Goal: Check status: Check status

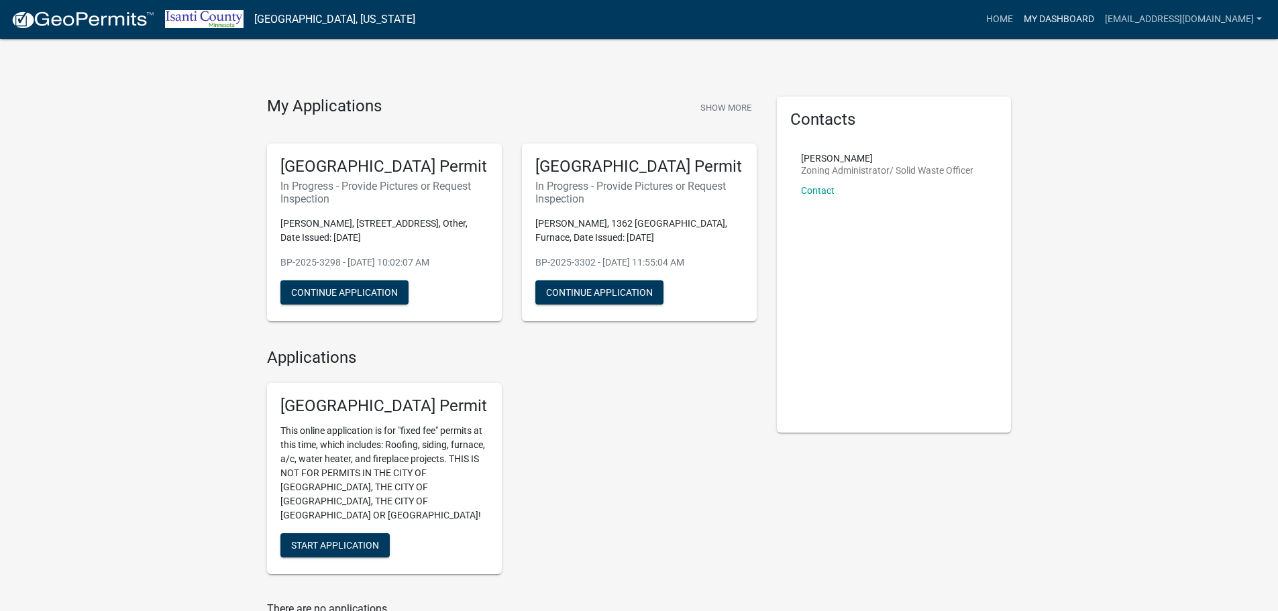
click at [1100, 15] on link "My Dashboard" at bounding box center [1059, 20] width 81 height 26
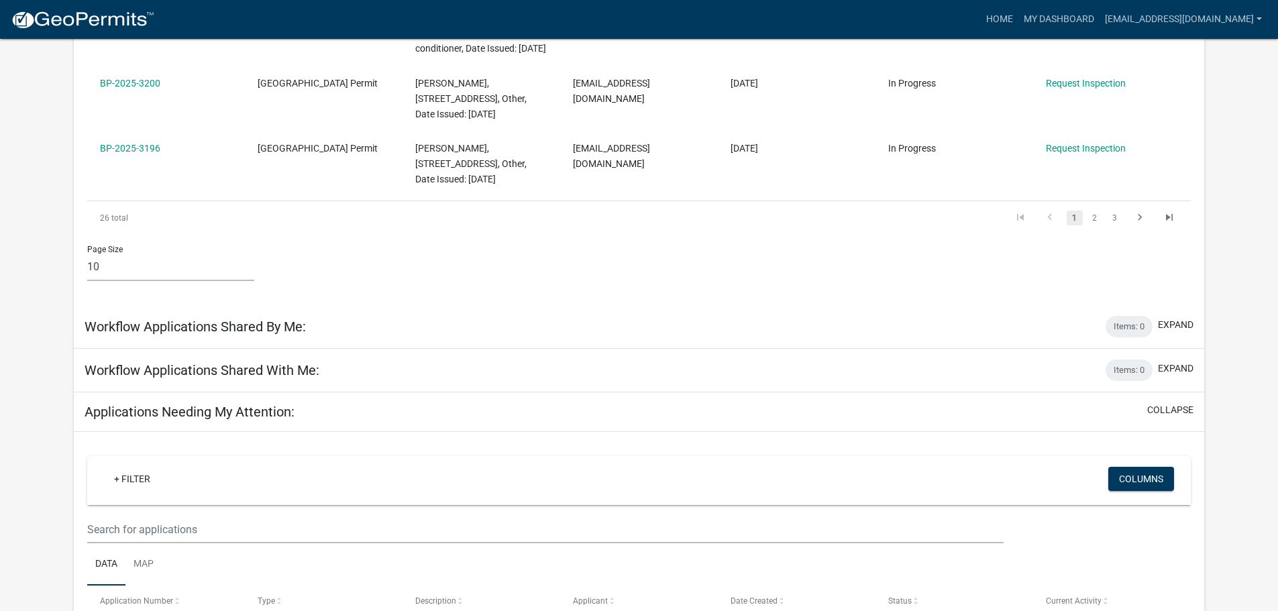
scroll to position [671, 0]
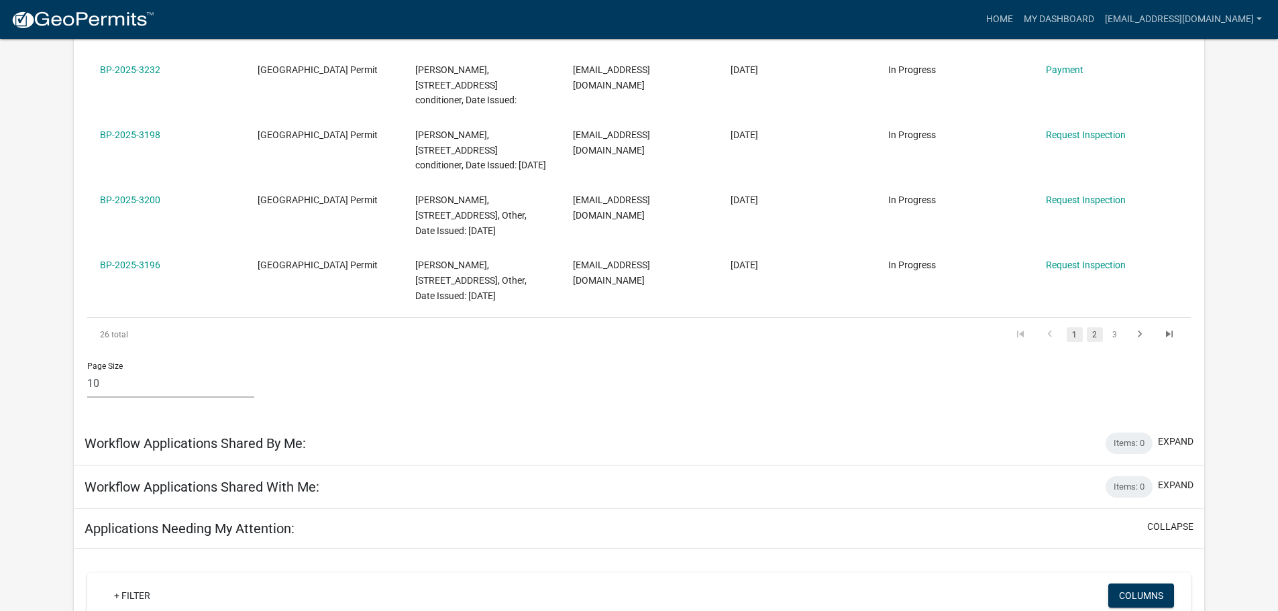
click at [1099, 327] on link "2" at bounding box center [1095, 334] width 16 height 15
click at [1117, 342] on link "3" at bounding box center [1115, 334] width 16 height 15
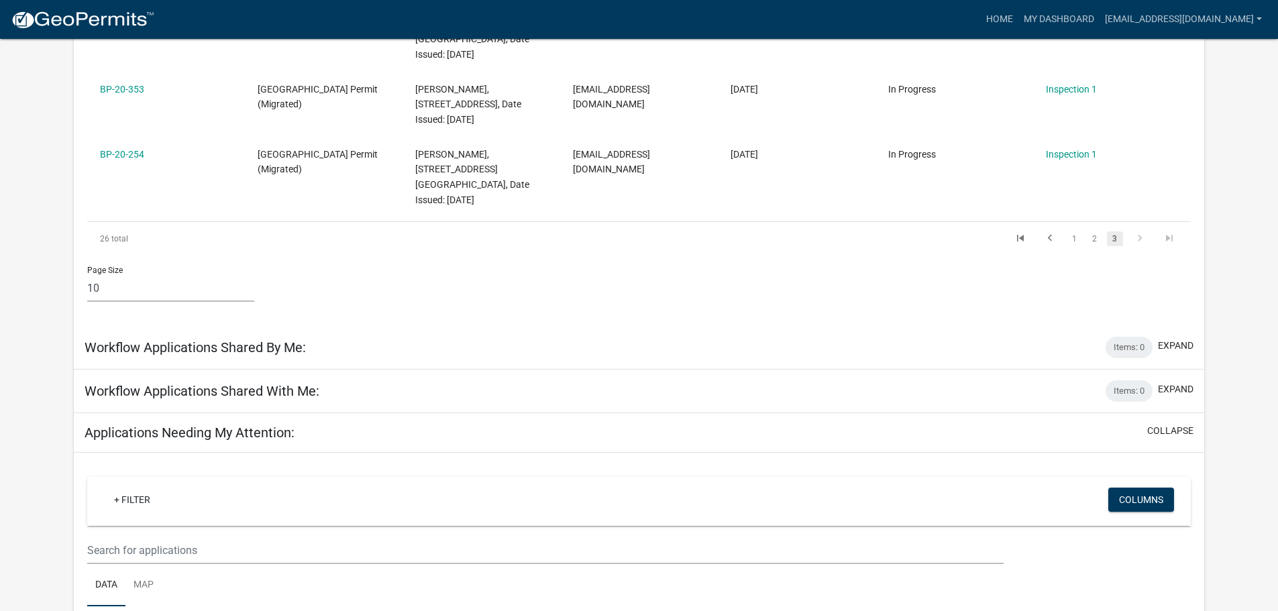
scroll to position [940, 0]
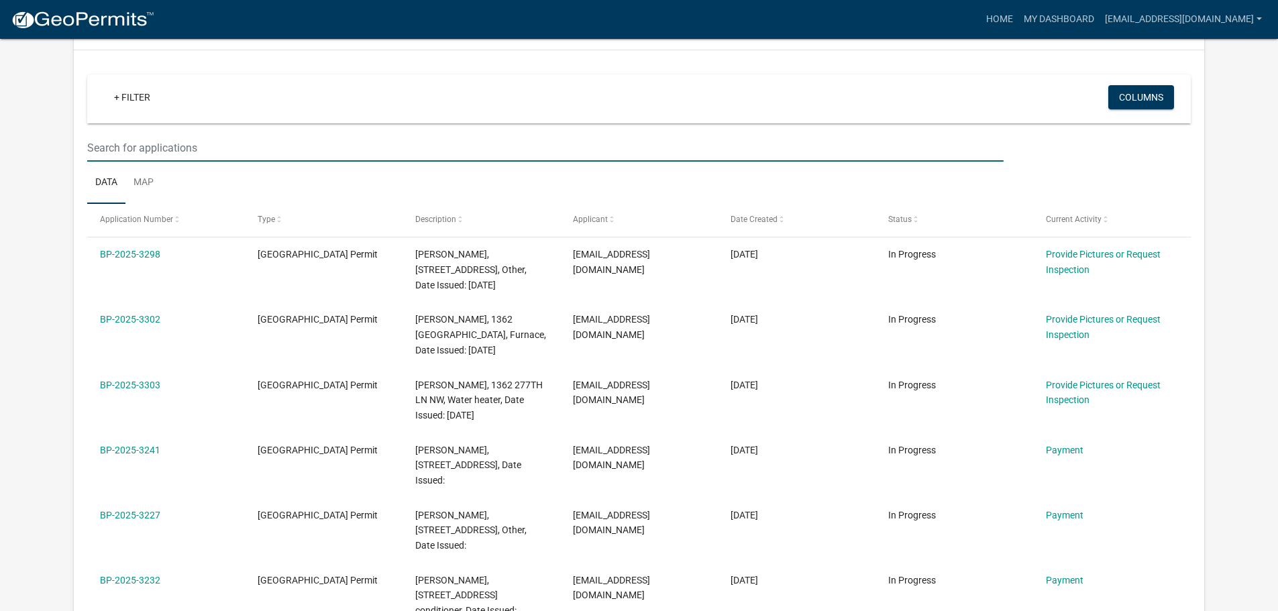
drag, startPoint x: 164, startPoint y: 73, endPoint x: 165, endPoint y: 81, distance: 8.1
click at [164, 134] on input "text" at bounding box center [545, 148] width 916 height 28
click at [165, 134] on input "text" at bounding box center [545, 148] width 916 height 28
paste input "BP-2024-2797"
type input "BP-2024-2797"
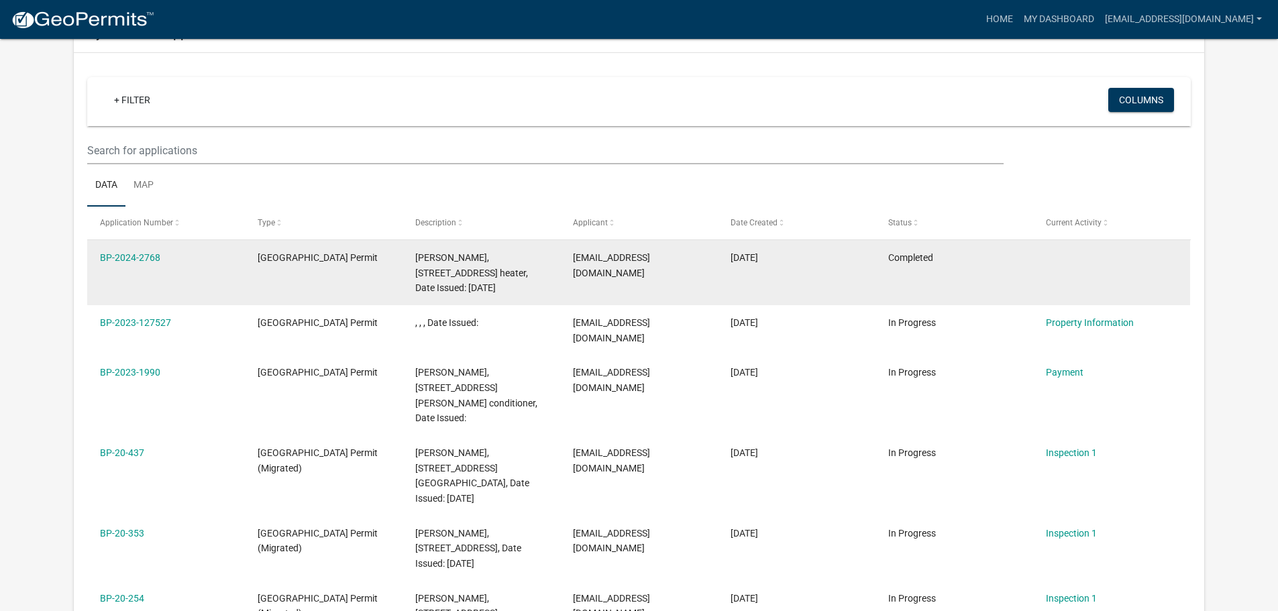
scroll to position [0, 0]
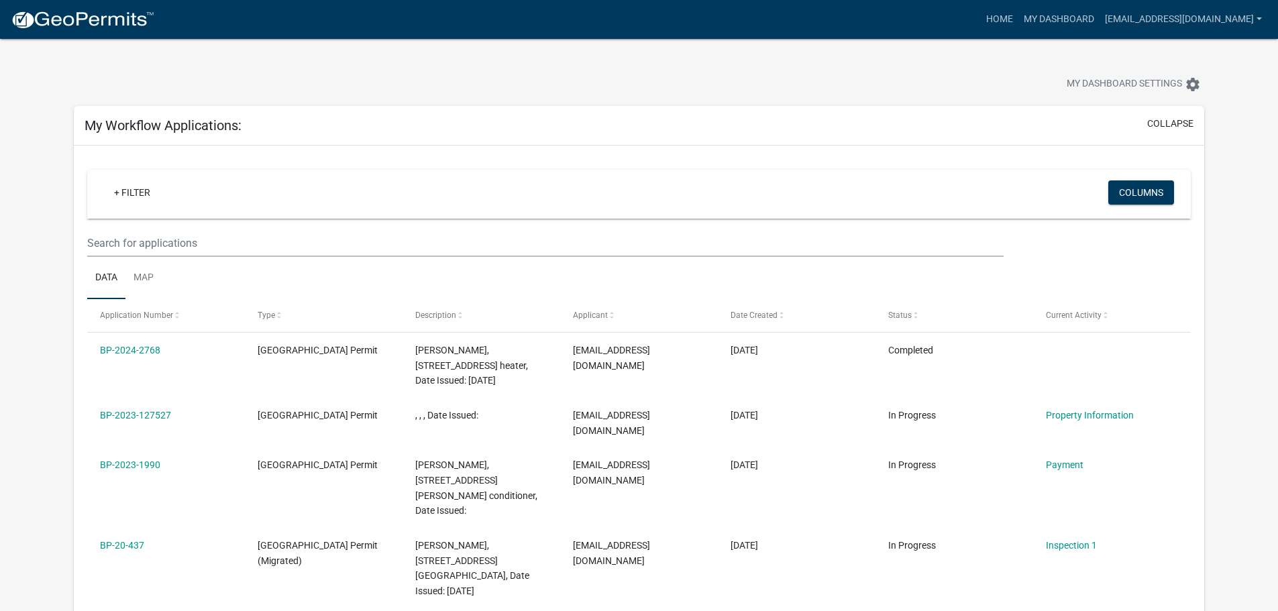
click at [160, 228] on wm-filter-builder "+ Filter Columns" at bounding box center [639, 213] width 1104 height 87
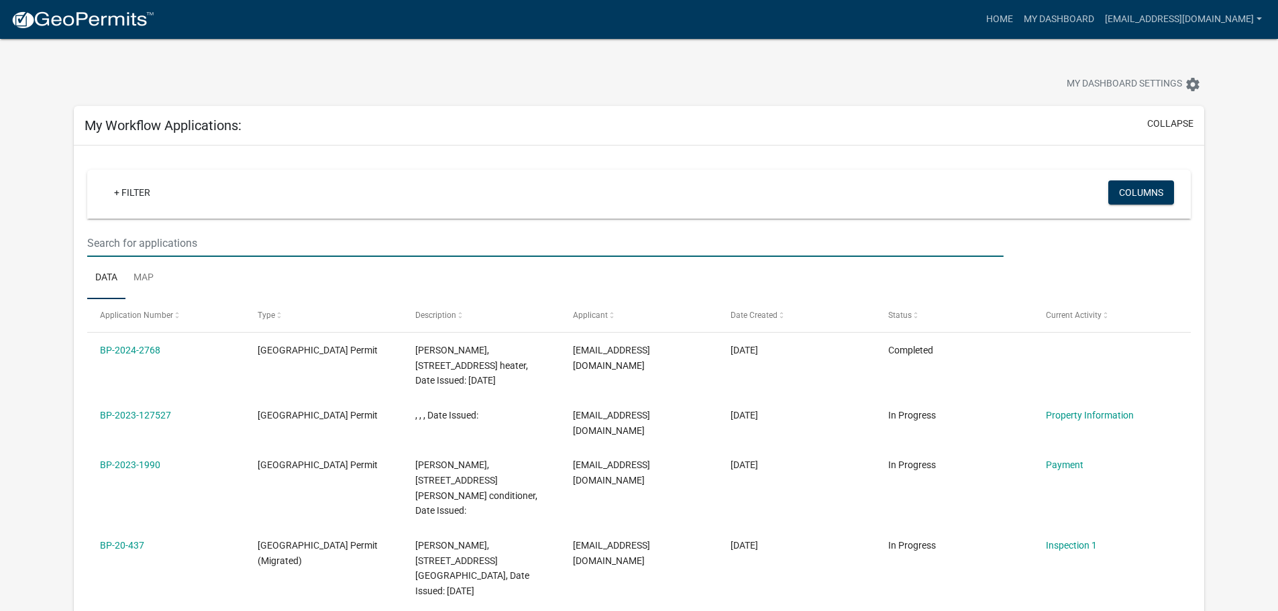
click at [159, 241] on input "text" at bounding box center [545, 244] width 916 height 28
paste input "BP-2024-2797"
type input "BP-2024-2797"
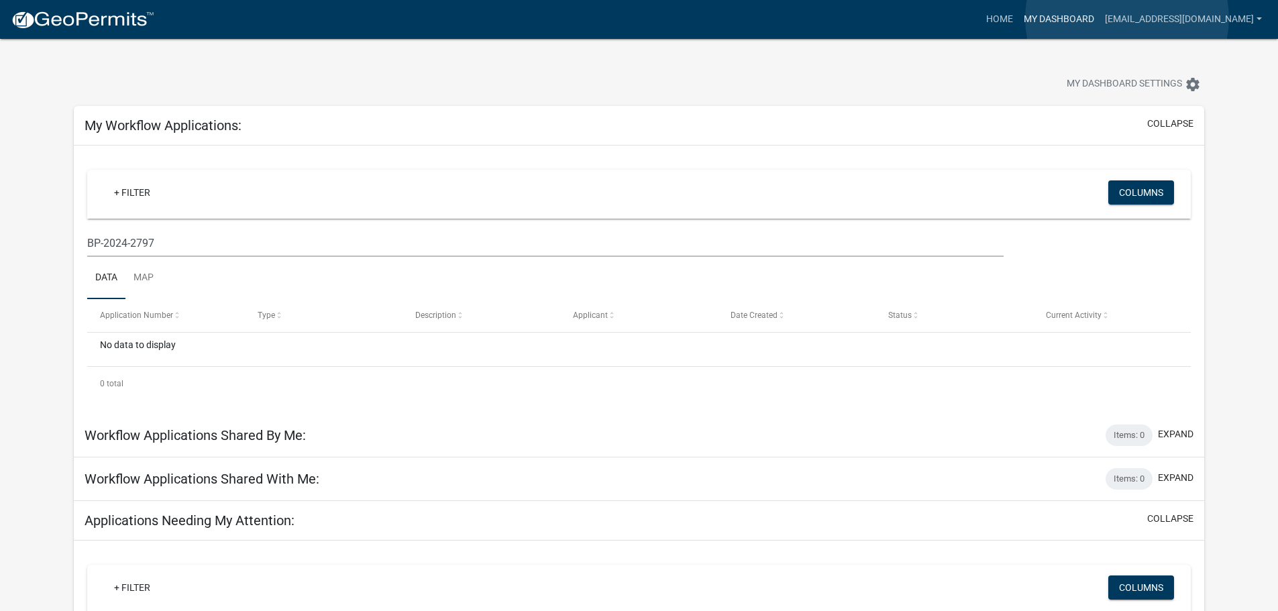
click at [1100, 18] on link "My Dashboard" at bounding box center [1059, 20] width 81 height 26
click at [74, 22] on img at bounding box center [83, 20] width 144 height 20
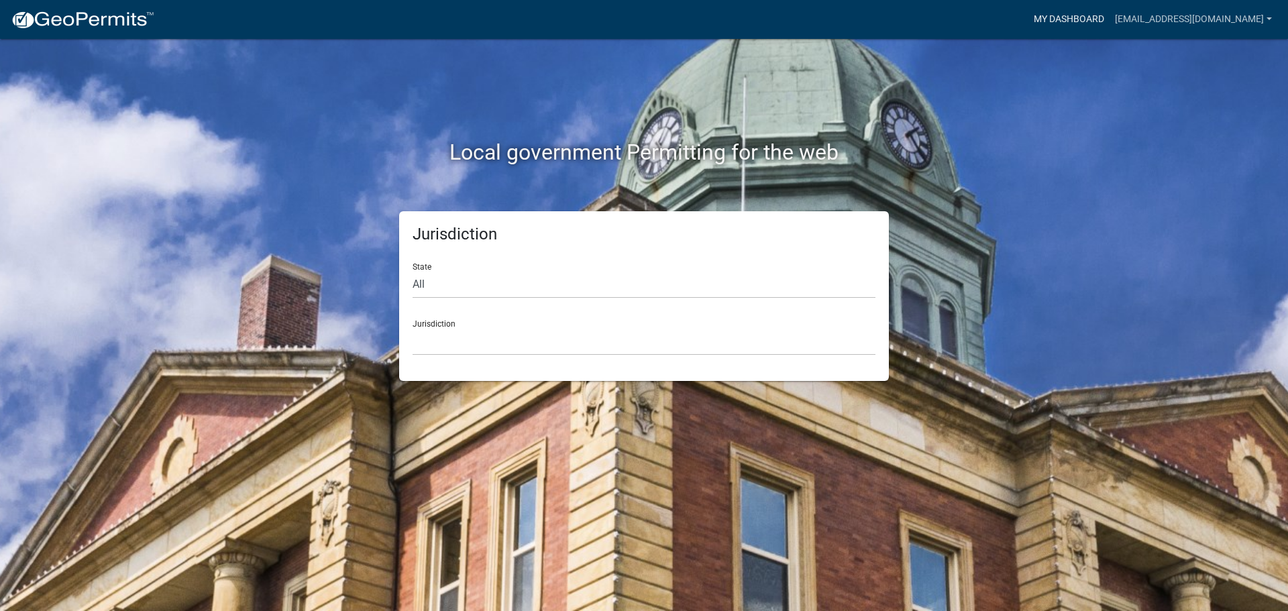
click at [1110, 9] on link "My Dashboard" at bounding box center [1069, 20] width 81 height 26
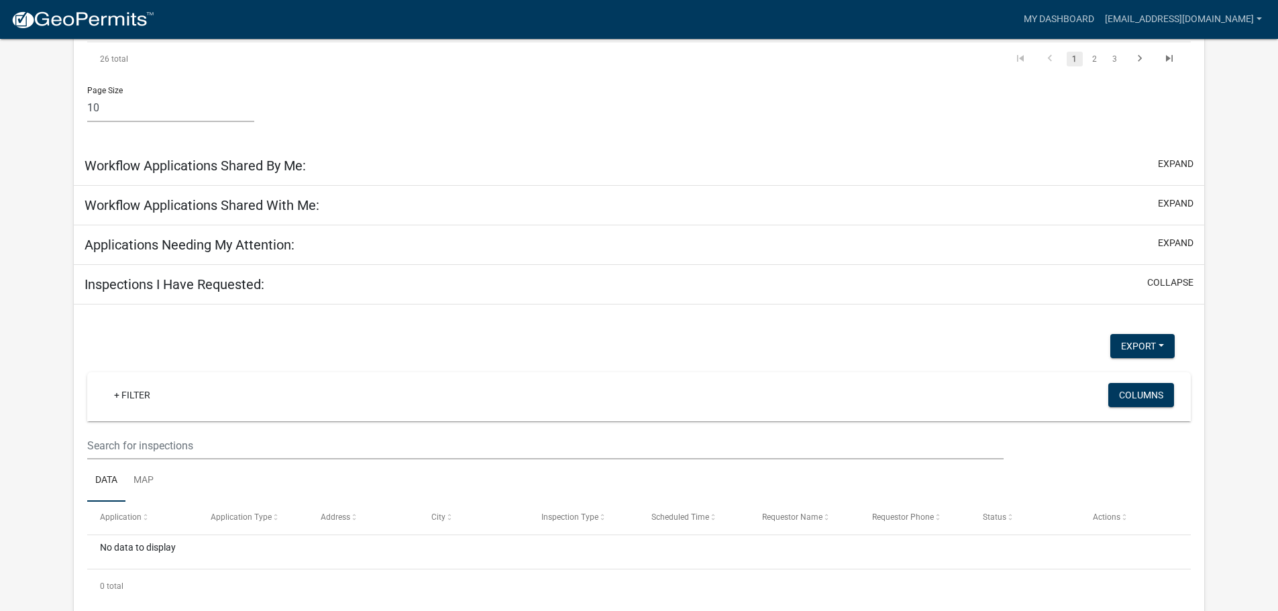
scroll to position [974, 0]
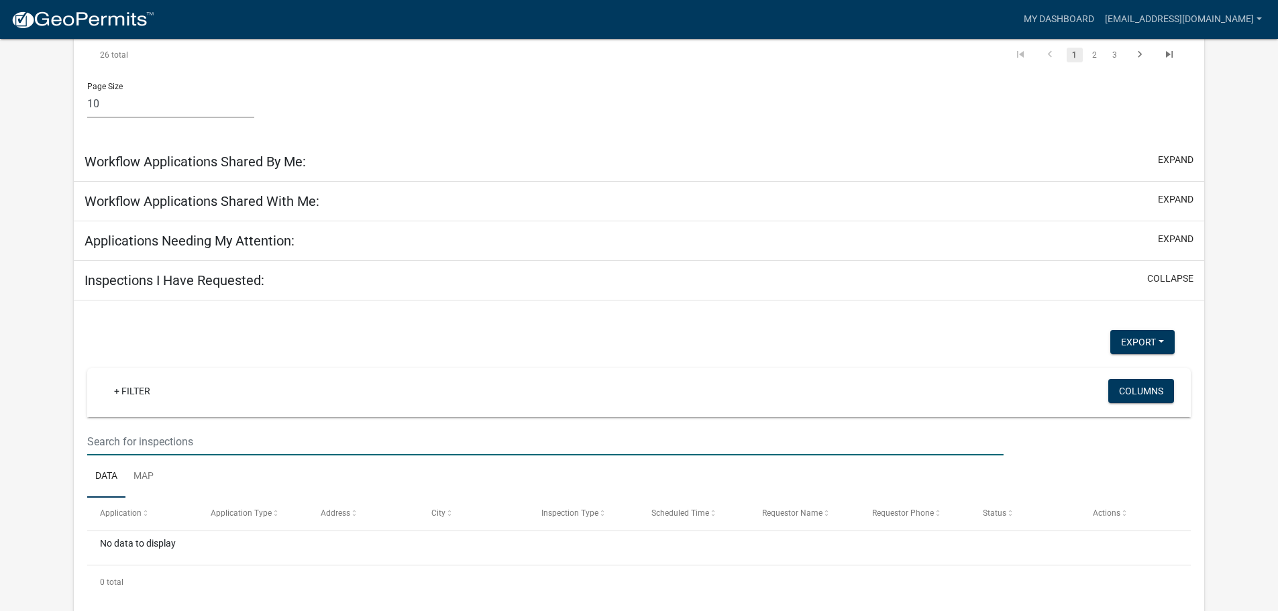
click at [179, 428] on input "text" at bounding box center [545, 442] width 916 height 28
paste input "BP-2024-2797"
type input "BP-2024-2797"
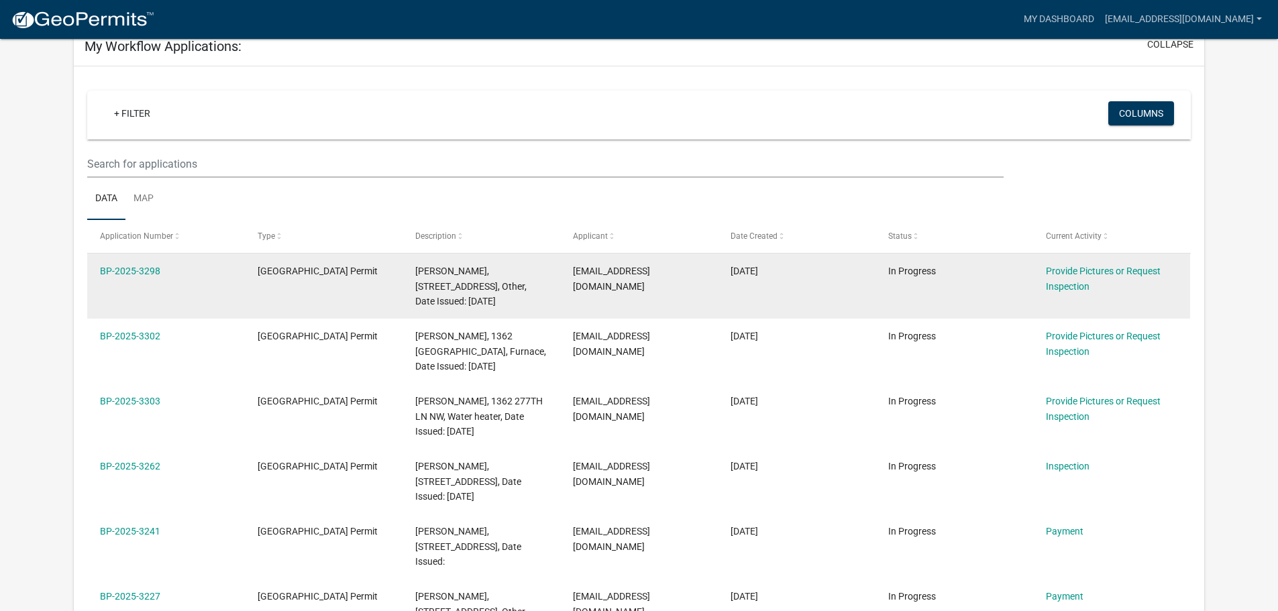
scroll to position [0, 0]
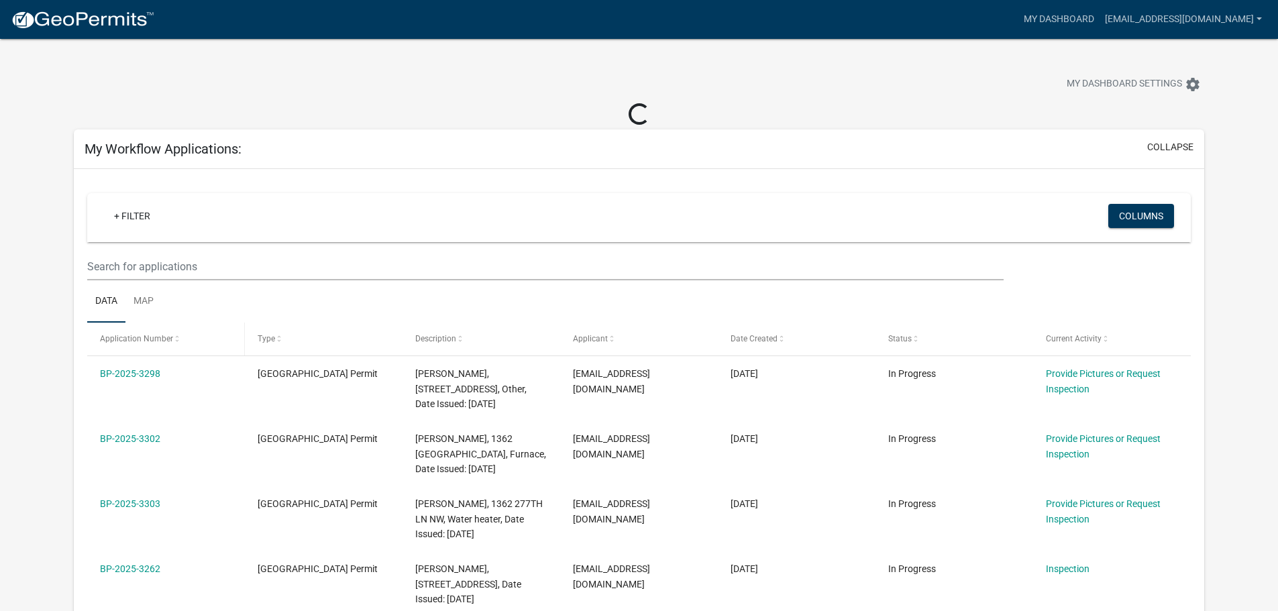
click at [156, 340] on span "Application Number" at bounding box center [136, 338] width 73 height 9
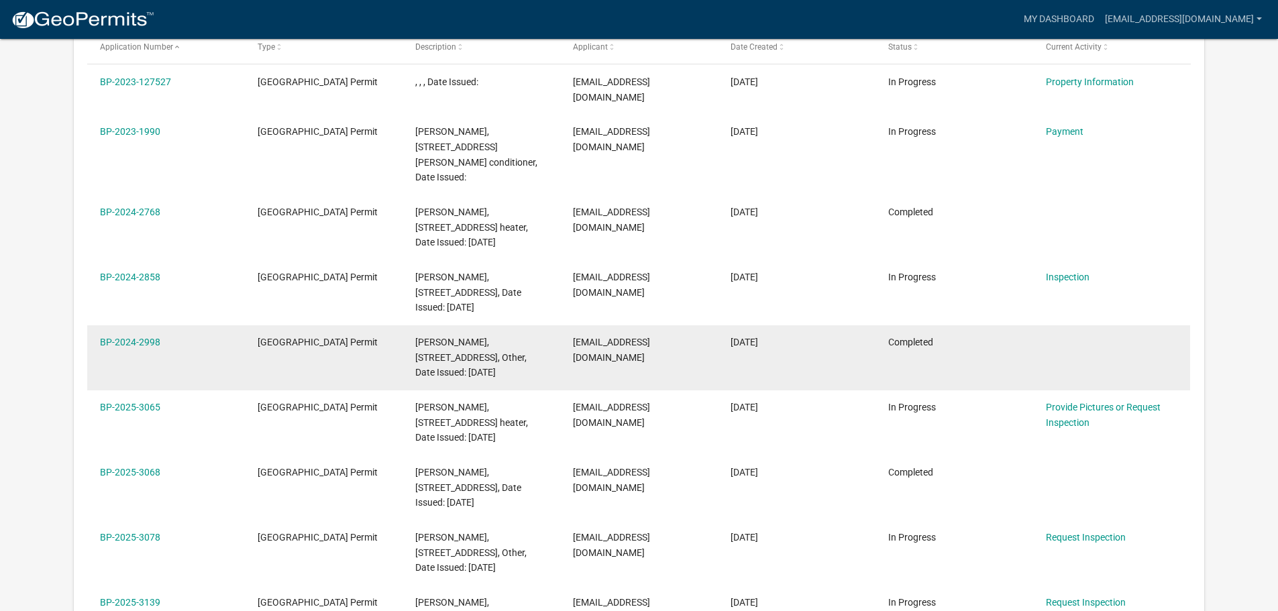
scroll to position [1891, 0]
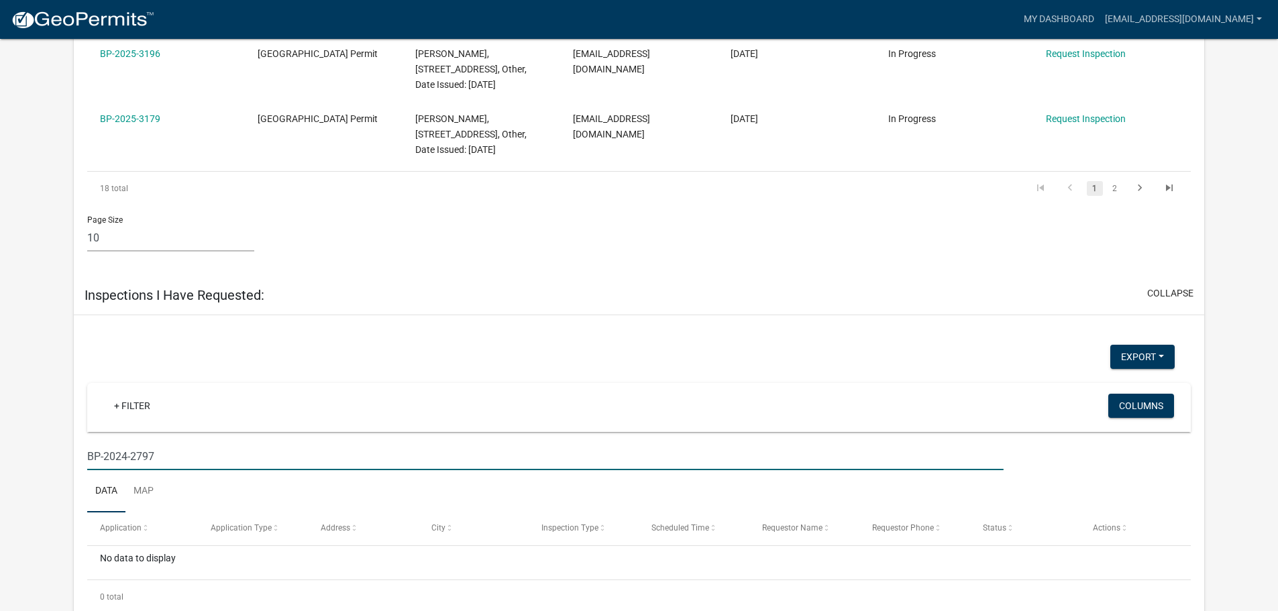
click at [128, 443] on input "BP-2024-2797" at bounding box center [545, 457] width 916 height 28
click at [142, 443] on input "BP-2024-2797" at bounding box center [545, 457] width 916 height 28
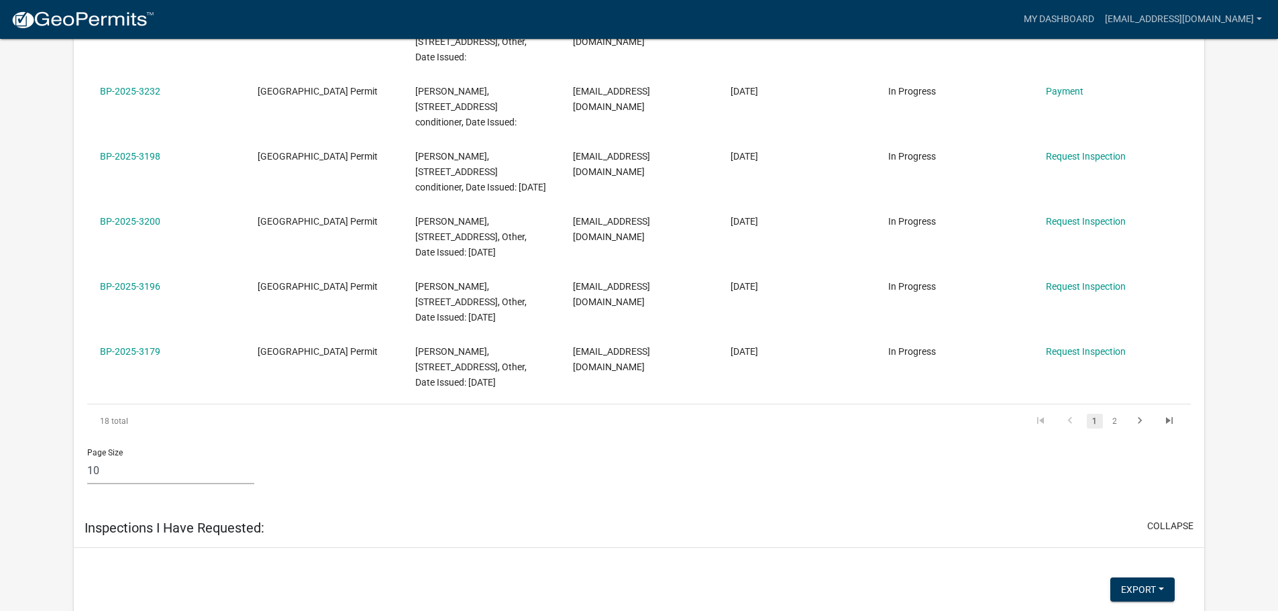
scroll to position [1690, 0]
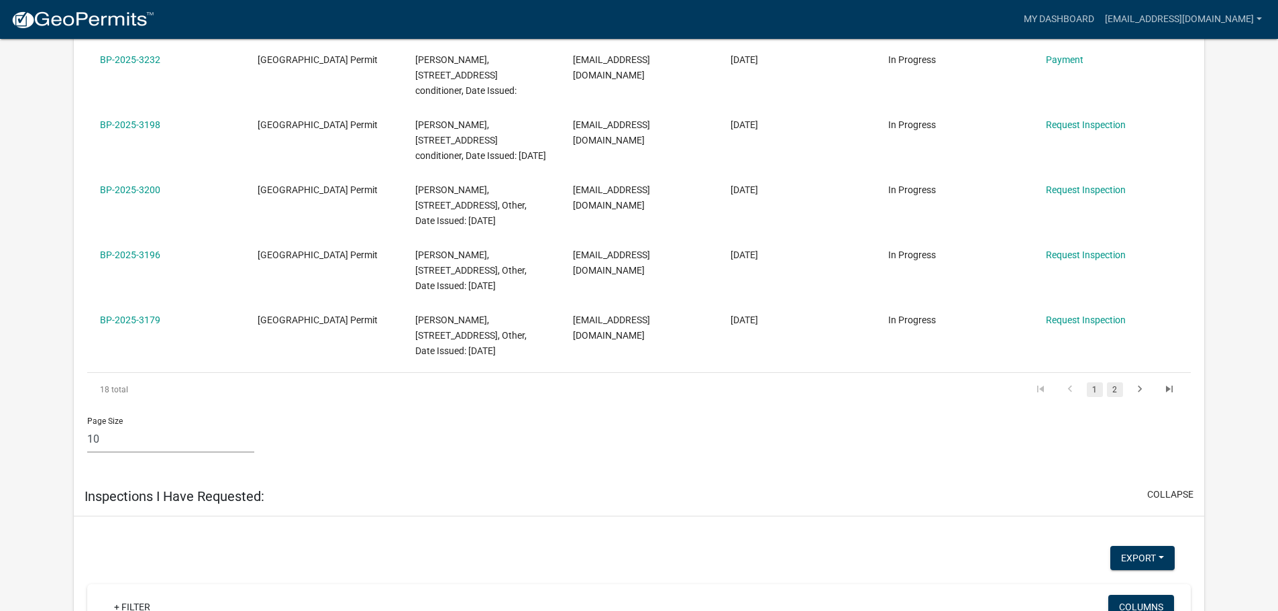
click at [1116, 383] on link "2" at bounding box center [1115, 390] width 16 height 15
